Goal: Transaction & Acquisition: Purchase product/service

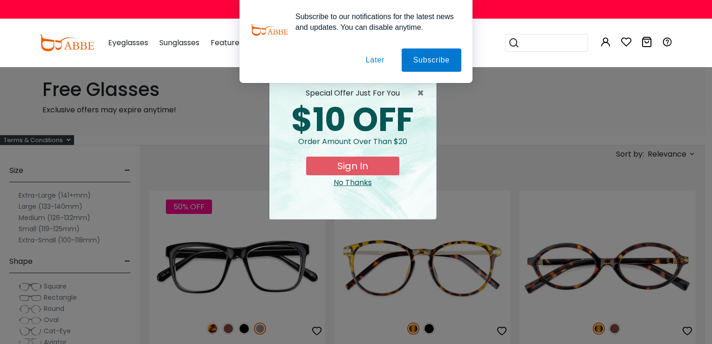
click at [385, 65] on button "Later" at bounding box center [375, 59] width 42 height 23
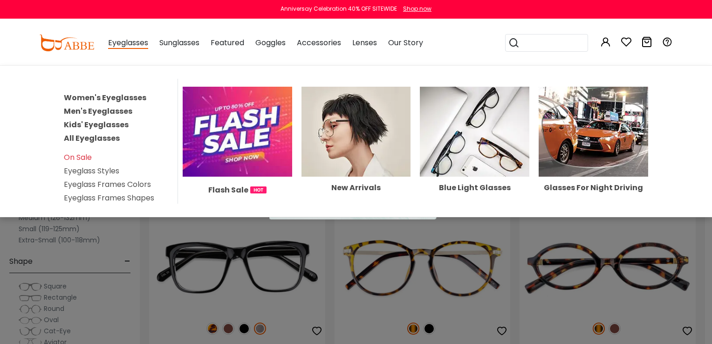
click at [106, 113] on link "Men's Eyeglasses" at bounding box center [98, 111] width 69 height 11
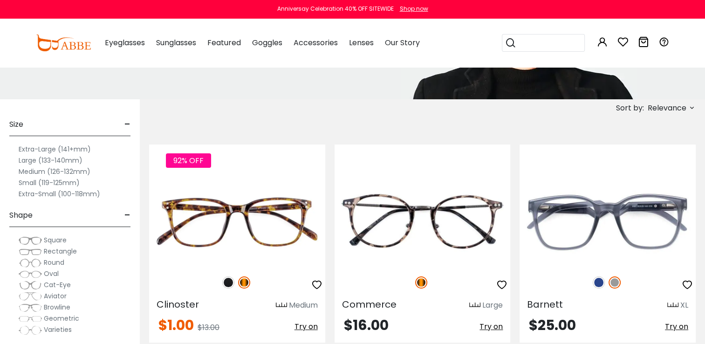
scroll to position [167, 0]
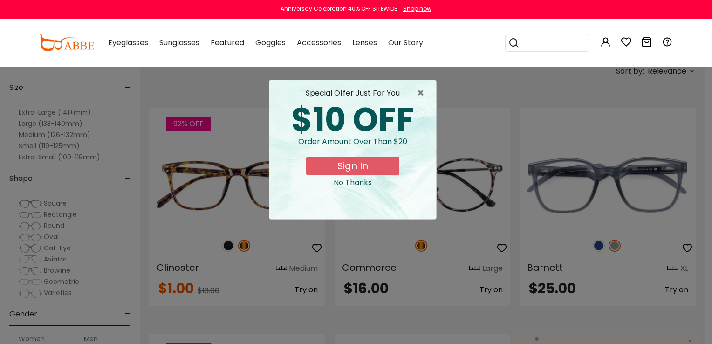
click at [705, 341] on div "× special offer just for you $10 OFF Order amount over than $20 Sign In No Than…" at bounding box center [356, 172] width 712 height 344
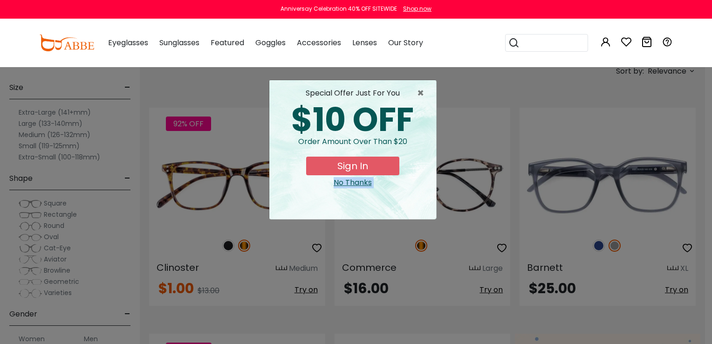
click at [705, 341] on div "× special offer just for you $10 OFF Order amount over than $20 Sign In No Than…" at bounding box center [356, 172] width 712 height 344
click at [362, 180] on div "No Thanks" at bounding box center [353, 182] width 152 height 11
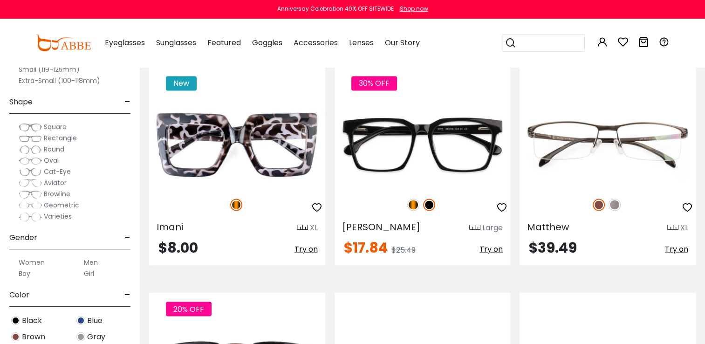
scroll to position [1601, 0]
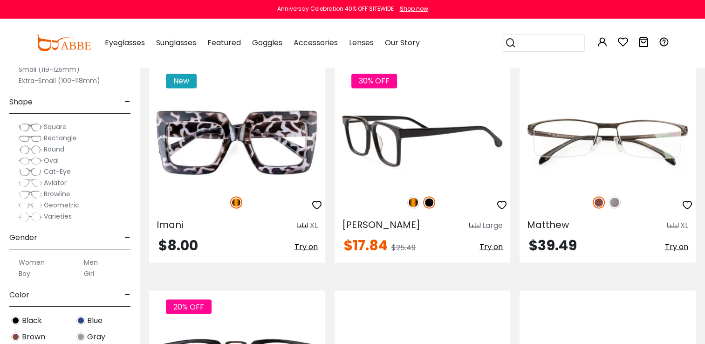
click at [429, 163] on img at bounding box center [423, 142] width 176 height 88
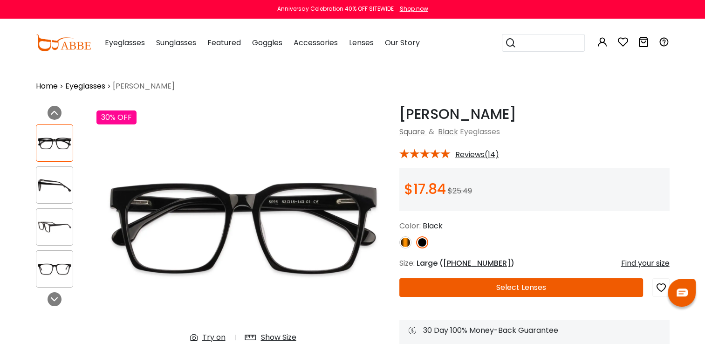
click at [481, 288] on button "Select Lenses" at bounding box center [521, 287] width 244 height 19
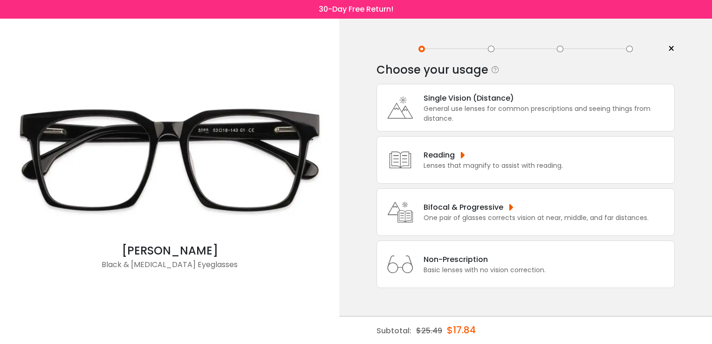
click at [468, 213] on div "One pair of glasses corrects vision at near, middle, and far distances." at bounding box center [536, 218] width 225 height 10
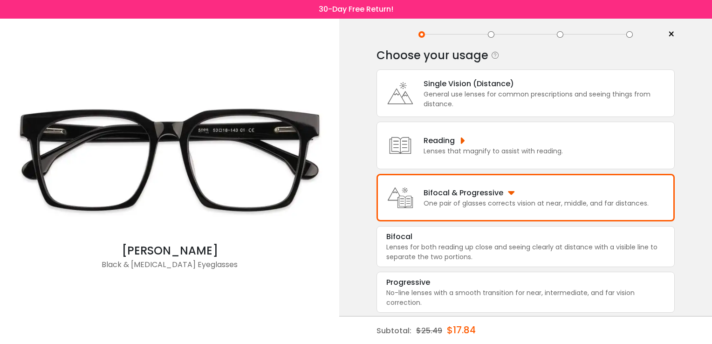
scroll to position [15, 0]
click at [494, 196] on div "Bifocal & Progressive" at bounding box center [536, 192] width 225 height 12
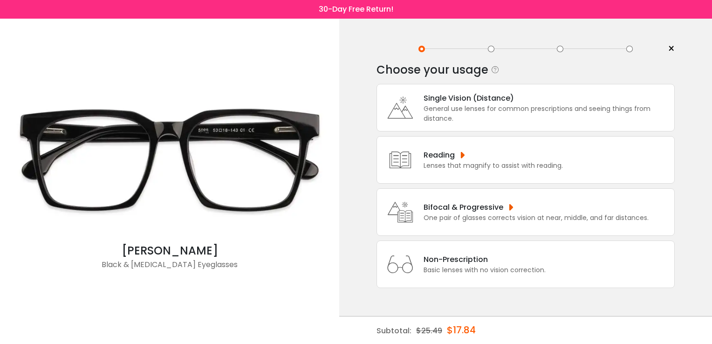
scroll to position [0, 0]
click at [493, 213] on div "One pair of glasses corrects vision at near, middle, and far distances." at bounding box center [536, 218] width 225 height 10
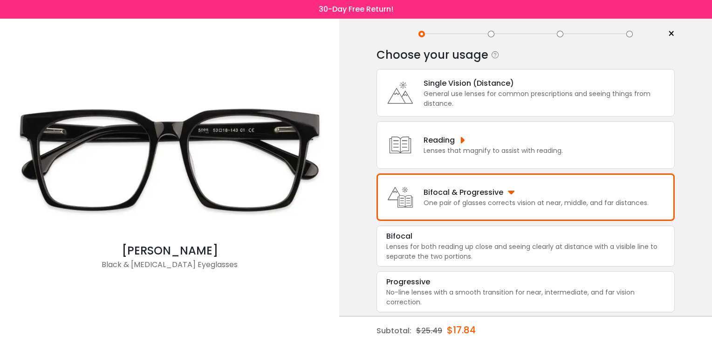
scroll to position [15, 0]
click at [509, 199] on div "One pair of glasses corrects vision at near, middle, and far distances." at bounding box center [536, 203] width 225 height 10
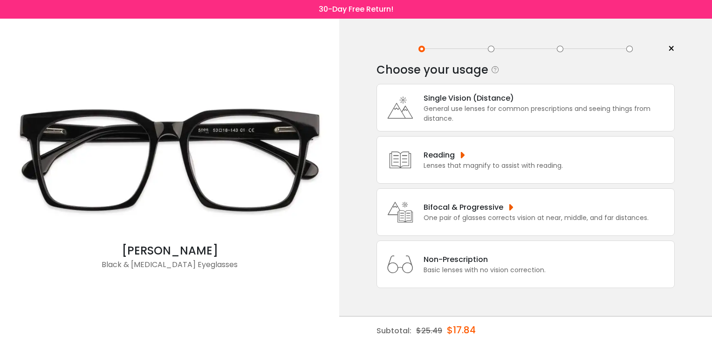
scroll to position [0, 0]
click at [485, 158] on div "Reading" at bounding box center [493, 155] width 139 height 12
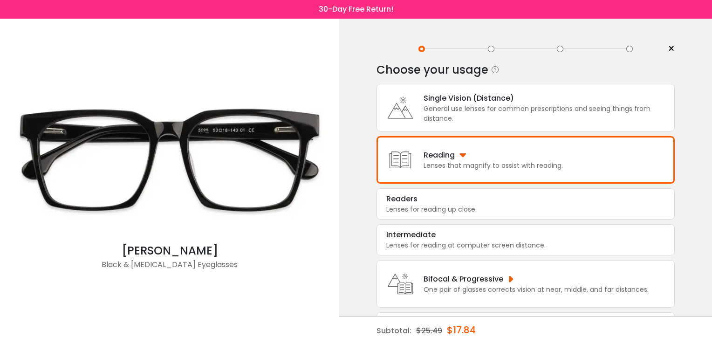
click at [485, 158] on div "Reading" at bounding box center [493, 155] width 139 height 12
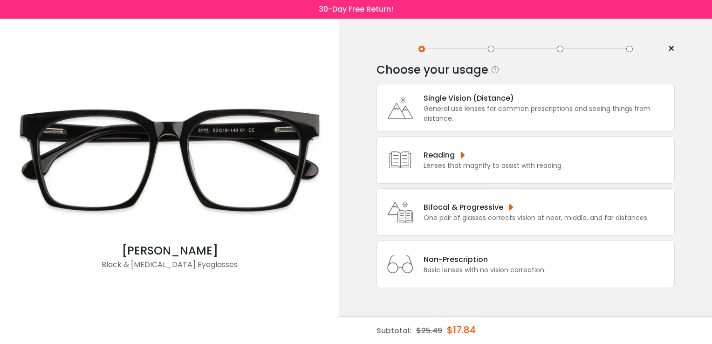
click at [499, 206] on div "Bifocal & Progressive" at bounding box center [536, 207] width 225 height 12
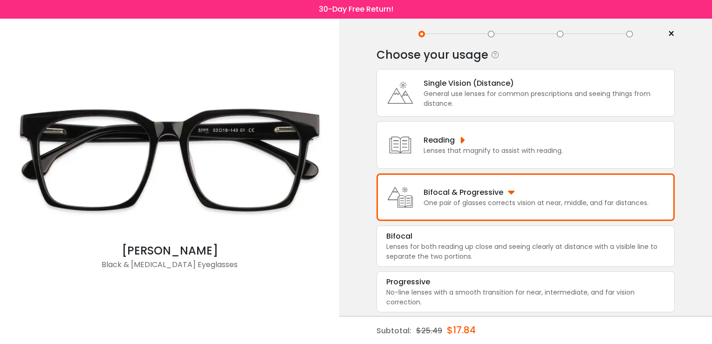
scroll to position [15, 0]
click at [464, 148] on div "Lenses that magnify to assist with reading." at bounding box center [493, 150] width 139 height 10
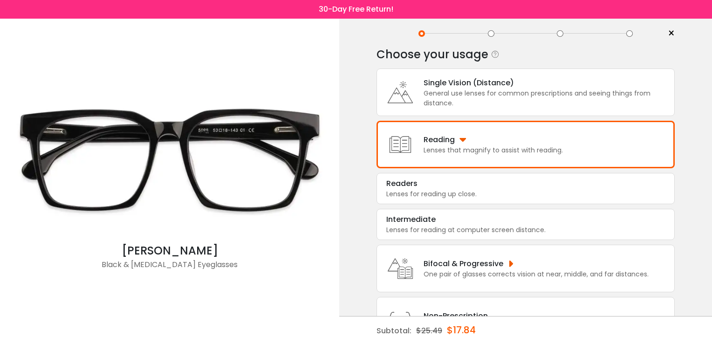
click at [449, 103] on div "General use lenses for common prescriptions and seeing things from distance." at bounding box center [547, 99] width 246 height 20
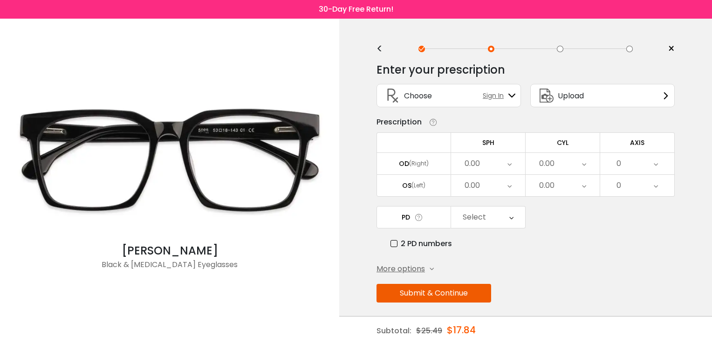
scroll to position [0, 0]
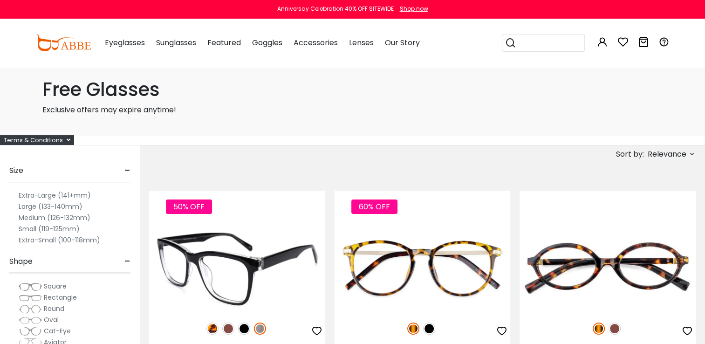
click at [232, 242] on img at bounding box center [237, 268] width 176 height 88
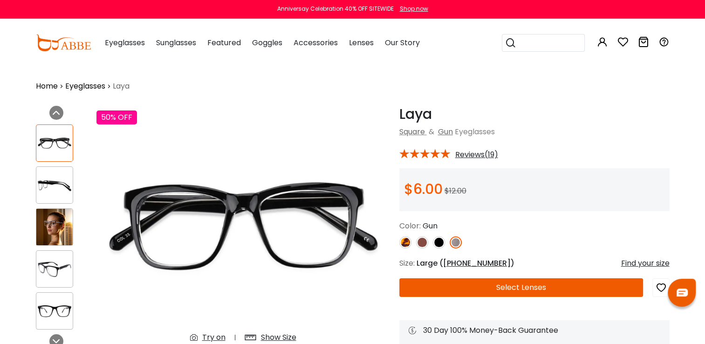
click at [434, 283] on button "Select Lenses" at bounding box center [521, 287] width 244 height 19
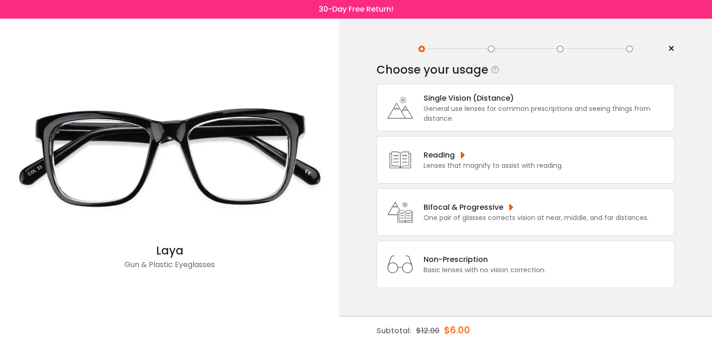
click at [456, 214] on div "One pair of glasses corrects vision at near, middle, and far distances." at bounding box center [536, 218] width 225 height 10
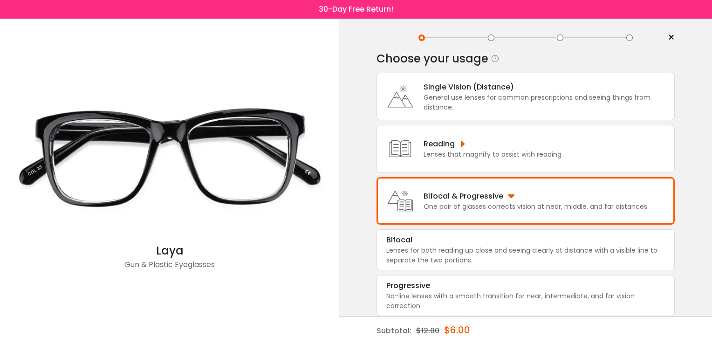
scroll to position [15, 0]
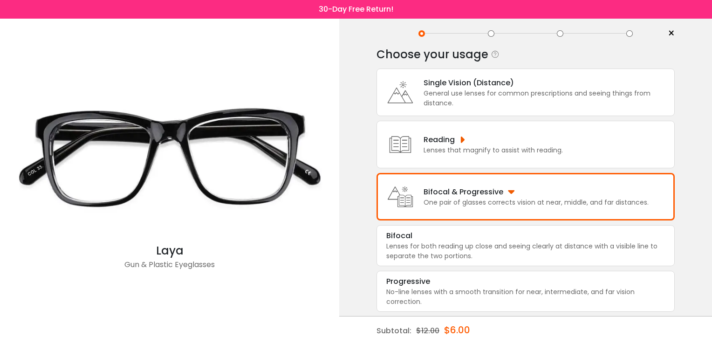
click at [462, 205] on div "One pair of glasses corrects vision at near, middle, and far distances." at bounding box center [536, 203] width 225 height 10
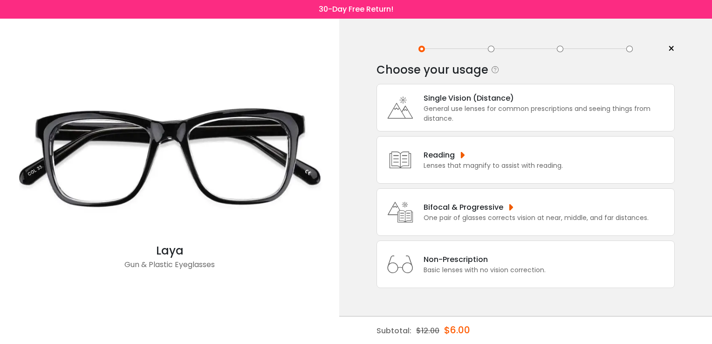
scroll to position [0, 0]
click at [462, 205] on div "Bifocal & Progressive" at bounding box center [536, 207] width 225 height 12
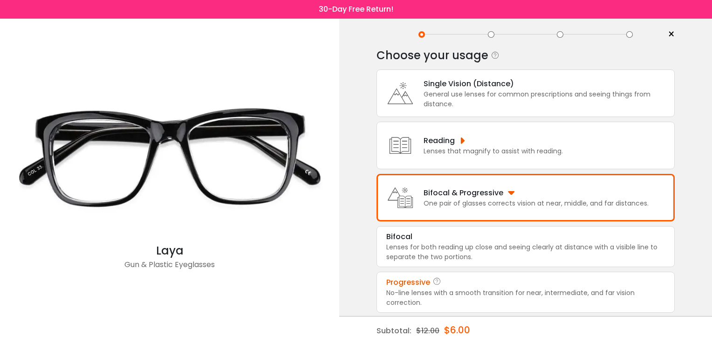
scroll to position [15, 0]
click at [708, 304] on div "< × Choose your usage Single Vision (Distance) This lens helps you see details …" at bounding box center [525, 206] width 373 height 407
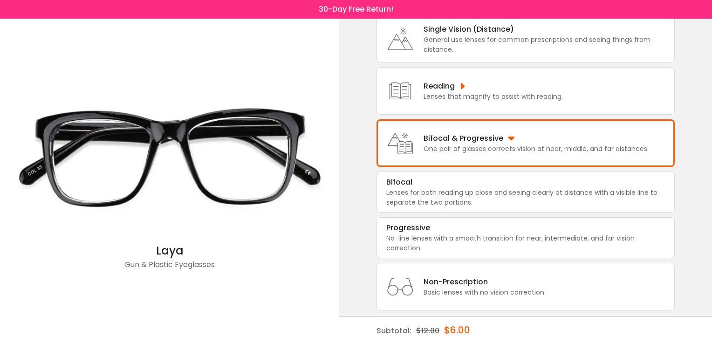
scroll to position [82, 0]
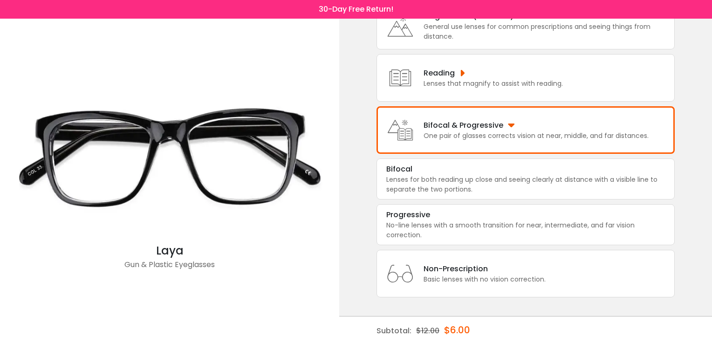
click at [583, 135] on div "One pair of glasses corrects vision at near, middle, and far distances." at bounding box center [536, 136] width 225 height 10
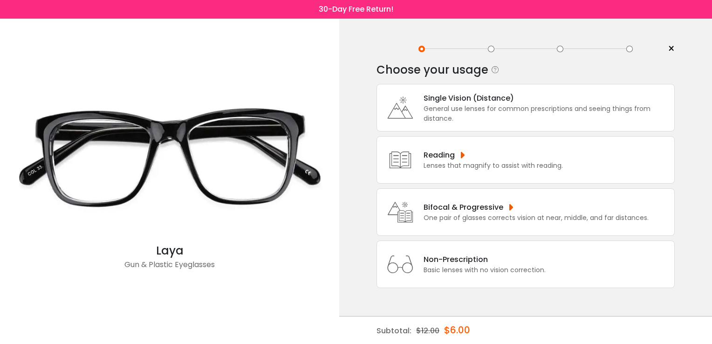
scroll to position [6, 0]
click at [583, 135] on div "Single Vision (Distance) General use lenses for common prescriptions and seeing…" at bounding box center [526, 186] width 298 height 204
click at [466, 209] on div "Bifocal & Progressive" at bounding box center [536, 207] width 225 height 12
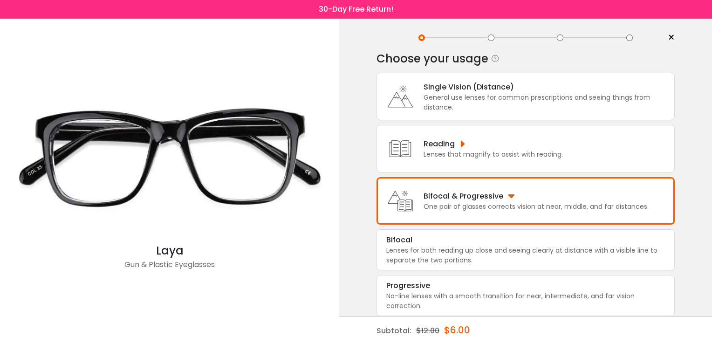
scroll to position [15, 0]
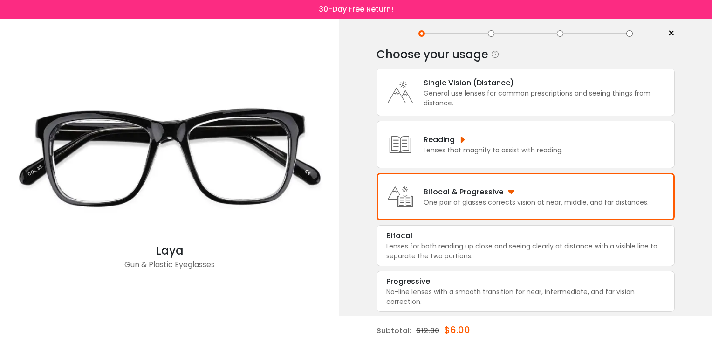
click at [561, 98] on div "General use lenses for common prescriptions and seeing things from distance." at bounding box center [547, 99] width 246 height 20
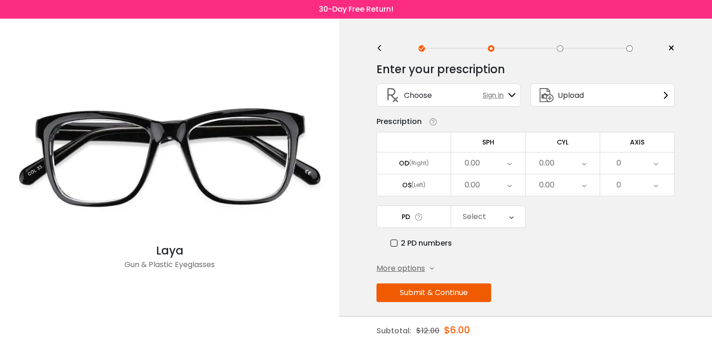
scroll to position [0, 0]
click at [377, 48] on div "<" at bounding box center [384, 48] width 14 height 7
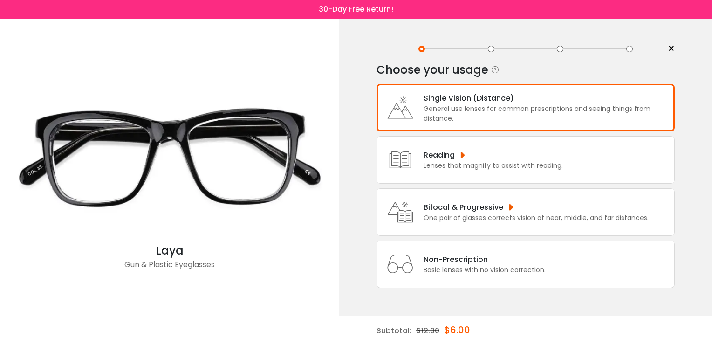
click at [427, 213] on div "One pair of glasses corrects vision at near, middle, and far distances." at bounding box center [536, 218] width 225 height 10
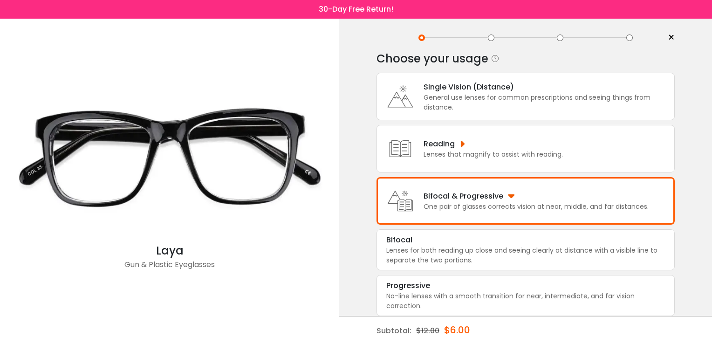
scroll to position [15, 0]
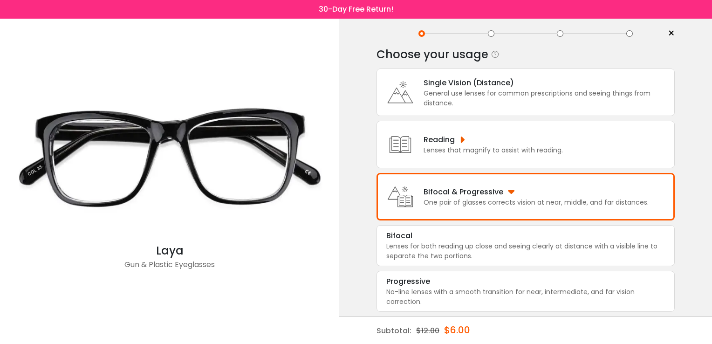
click at [421, 84] on div "Single Vision (Distance) General use lenses for common prescriptions and seeing…" at bounding box center [544, 92] width 251 height 31
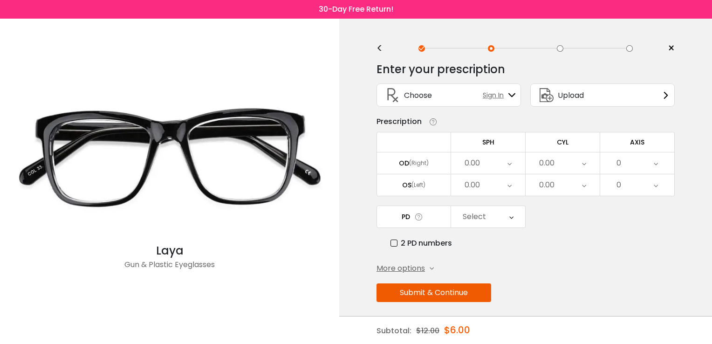
scroll to position [0, 0]
click at [407, 270] on span "More options" at bounding box center [401, 268] width 48 height 11
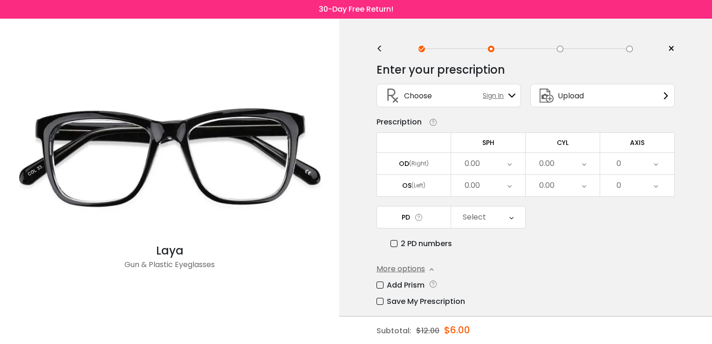
drag, startPoint x: 407, startPoint y: 270, endPoint x: 391, endPoint y: 273, distance: 16.2
click at [391, 273] on div "More options Add Prism Vertical (Δ) Base Direction Horizontal (Δ) Base Directio…" at bounding box center [526, 285] width 298 height 44
click at [706, 319] on div "Subtotal: $12.00 $6.00 Confirm & add to cart" at bounding box center [525, 330] width 373 height 28
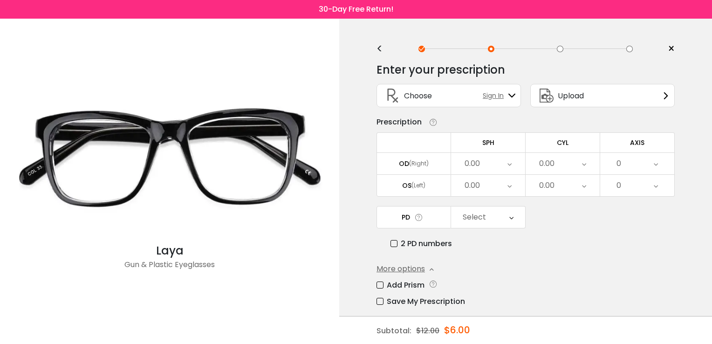
click at [563, 310] on div "Enter your prescription SPH (Sphere) Lens strength needed to correct your visio…" at bounding box center [526, 219] width 298 height 326
